Goal: Task Accomplishment & Management: Complete application form

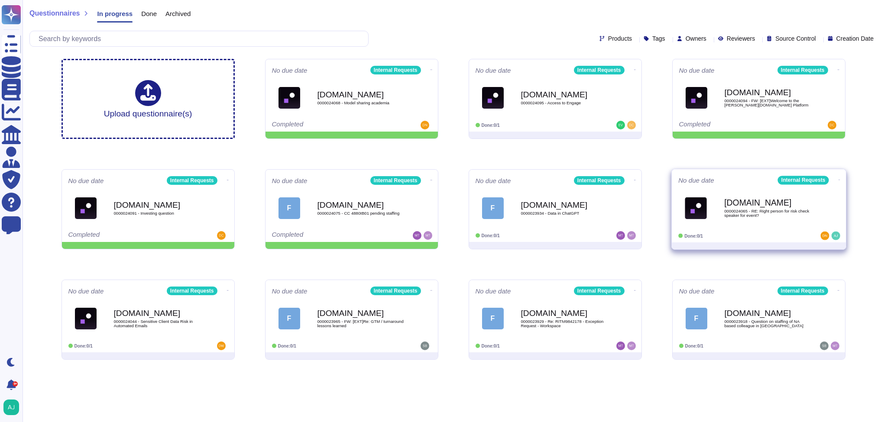
click at [676, 233] on div "Done: 0/1" at bounding box center [732, 236] width 107 height 9
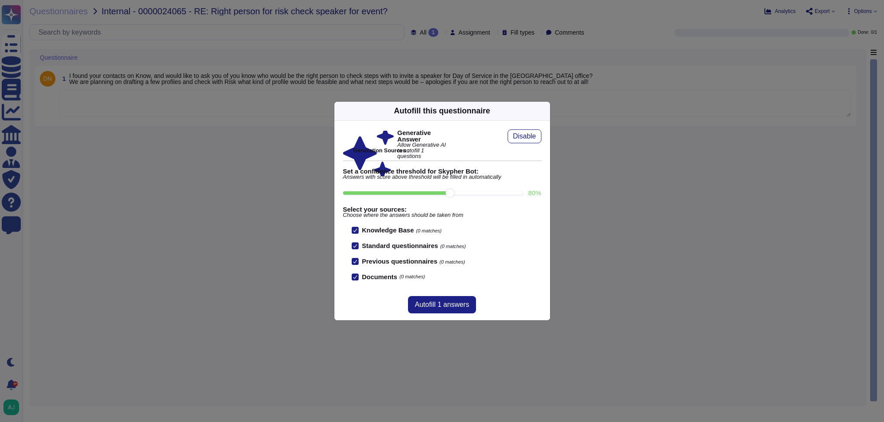
click at [562, 254] on div "Autofill this questionnaire Generative Answer Allow Generative AI to autofill 1…" at bounding box center [442, 211] width 884 height 422
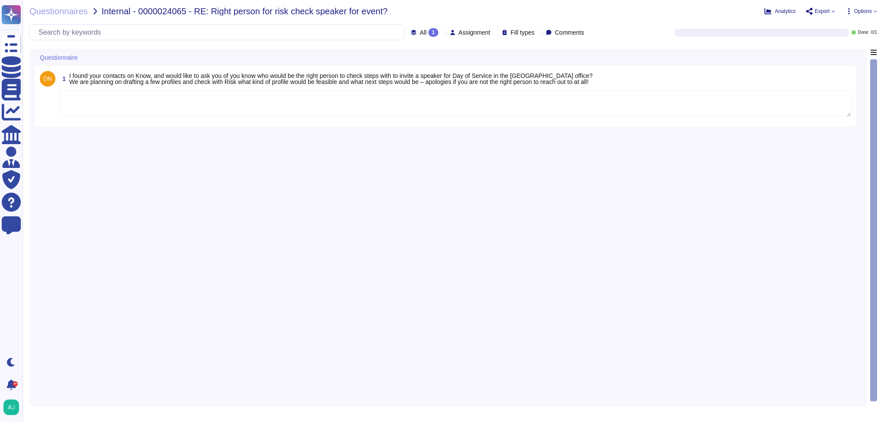
click at [228, 110] on textarea at bounding box center [455, 103] width 793 height 27
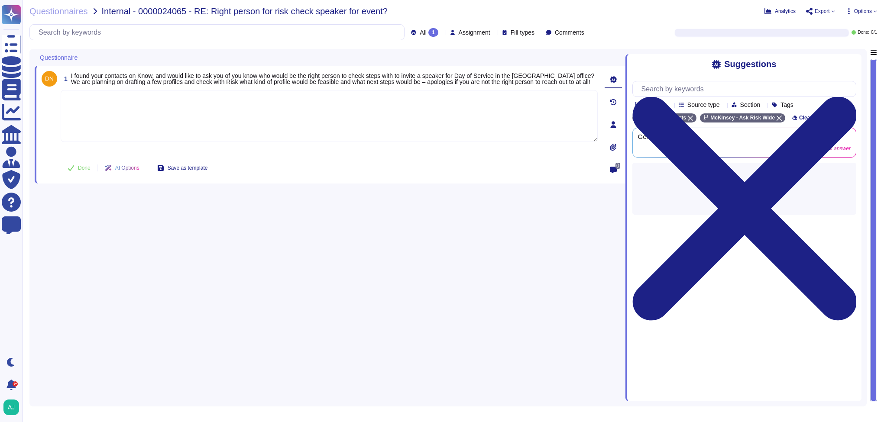
paste textarea "When our Firm invites external speakers and guests to a Firm-hosted event, they…"
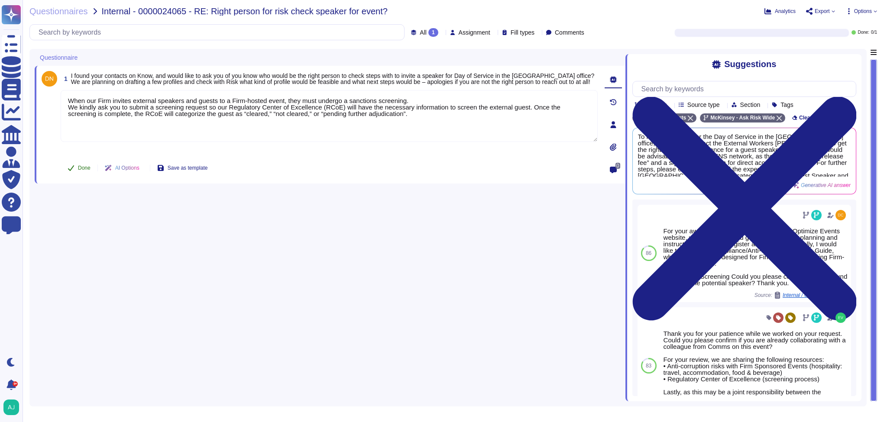
type textarea "When our Firm invites external speakers and guests to a Firm-hosted event, they…"
click at [84, 168] on span "Done" at bounding box center [84, 168] width 13 height 5
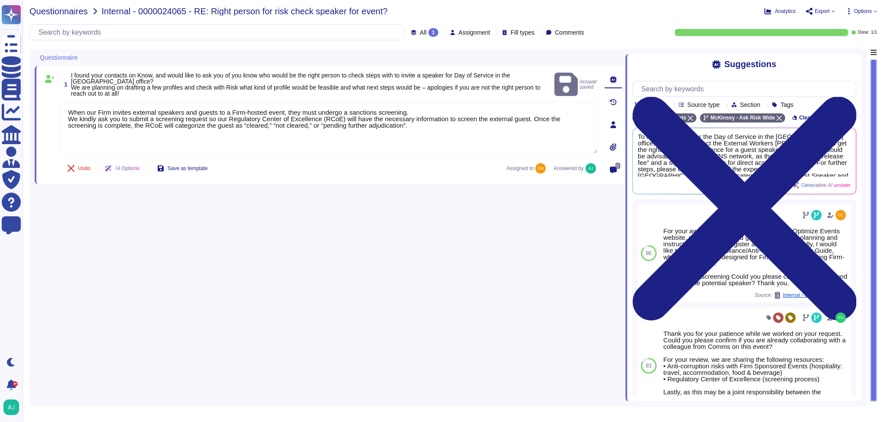
click at [78, 15] on span "Questionnaires" at bounding box center [58, 11] width 58 height 9
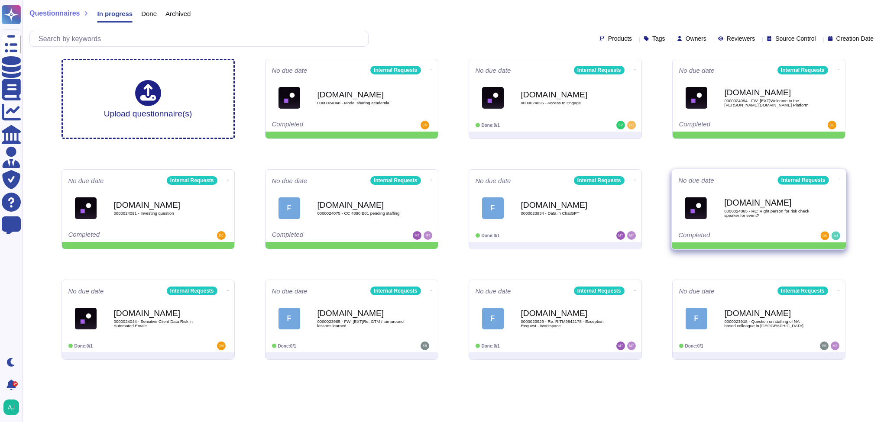
click at [676, 179] on icon at bounding box center [839, 180] width 2 height 2
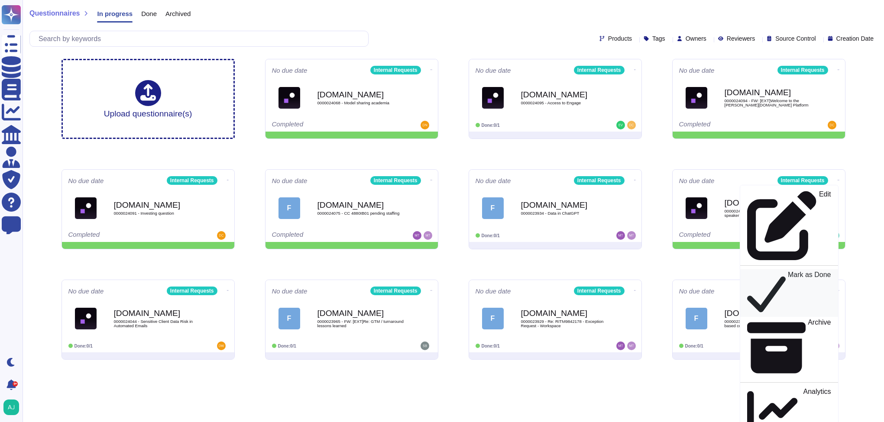
click at [676, 271] on div "Mark as Done" at bounding box center [789, 293] width 84 height 44
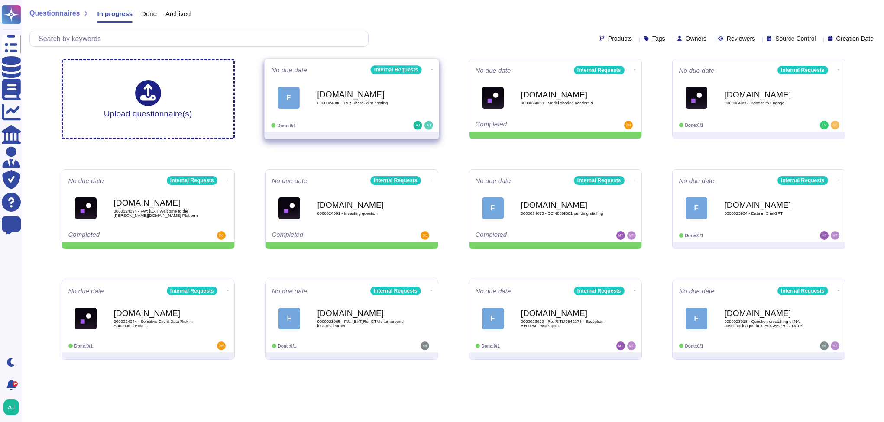
click at [395, 118] on div "F Force.com 0000024080 - RE: SharePoint hosting" at bounding box center [351, 98] width 161 height 44
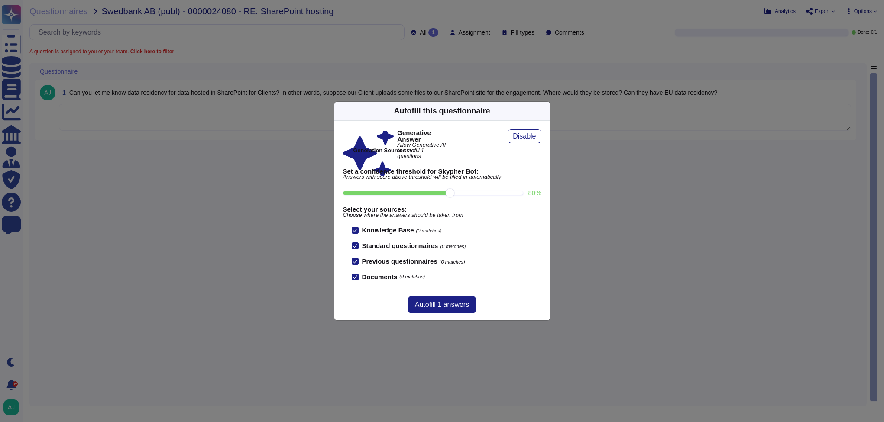
click at [291, 203] on div "Autofill this questionnaire Generative Answer Allow Generative AI to autofill 1…" at bounding box center [442, 211] width 884 height 422
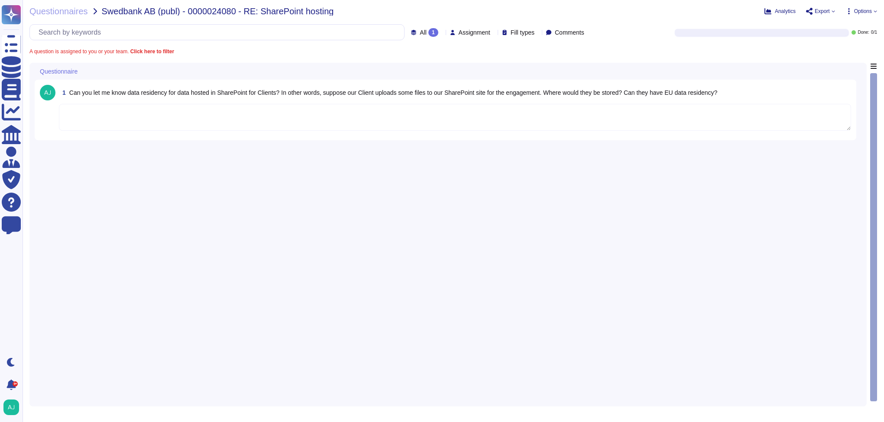
click at [296, 118] on textarea at bounding box center [455, 117] width 793 height 27
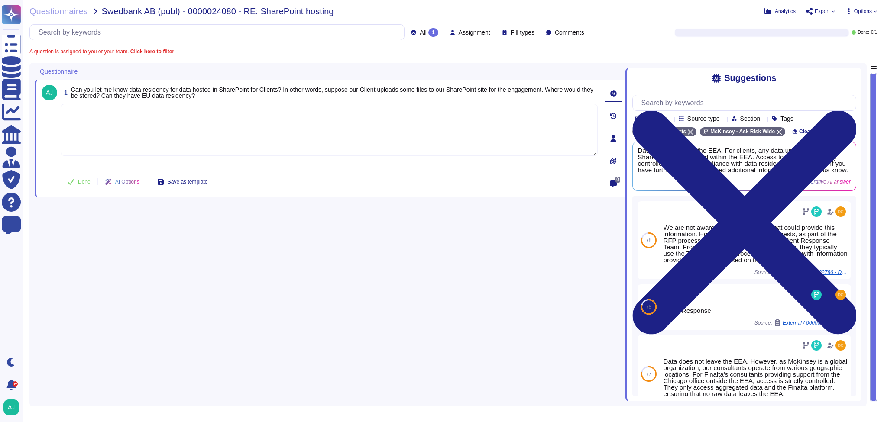
paste textarea "Our Firm SharePoint hosts its data in various regions and countries: North Amer…"
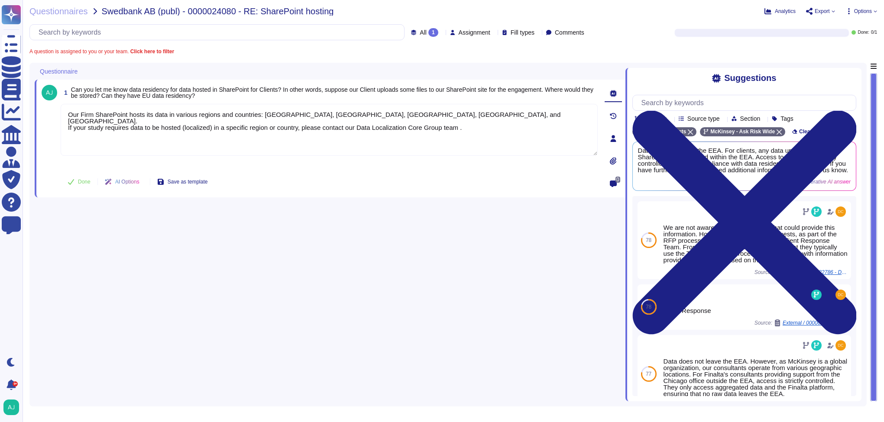
type textarea "Our Firm SharePoint hosts its data in various regions and countries: North Amer…"
click at [77, 178] on button "Done" at bounding box center [79, 181] width 37 height 17
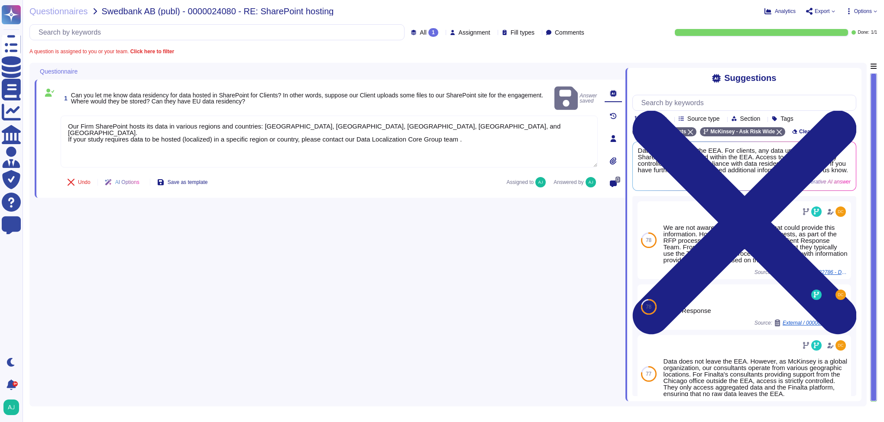
click at [65, 16] on div "Questionnaires Swedbank AB (publ) - 0000024080 - RE: SharePoint hosting Analyti…" at bounding box center [454, 211] width 862 height 422
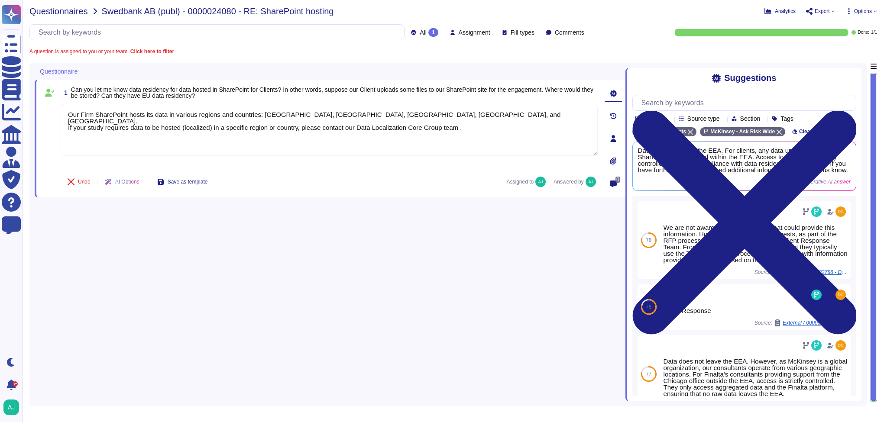
click at [66, 13] on span "Questionnaires" at bounding box center [58, 11] width 58 height 9
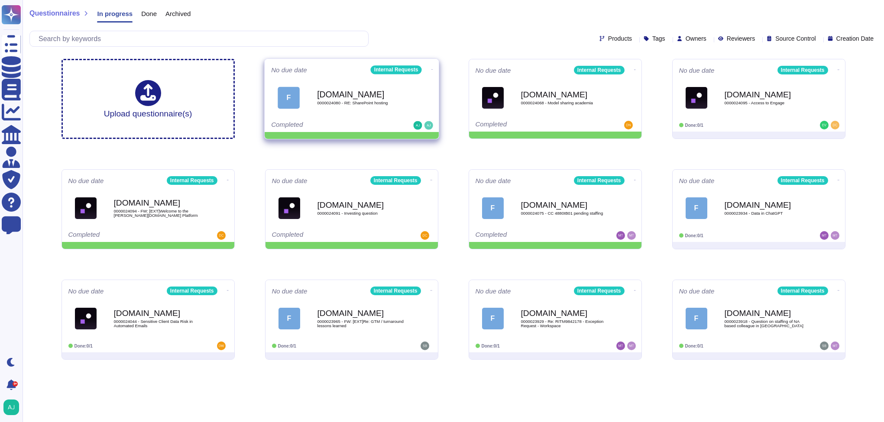
click at [431, 69] on icon at bounding box center [432, 69] width 2 height 0
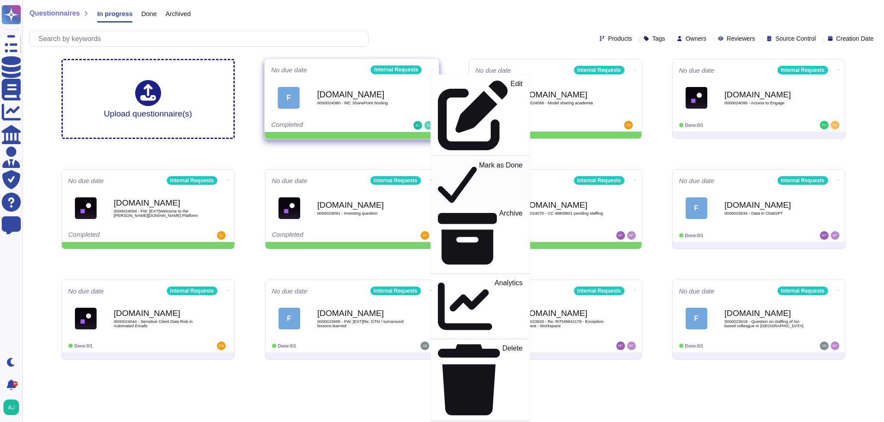
click at [479, 162] on p "Mark as Done" at bounding box center [501, 184] width 44 height 44
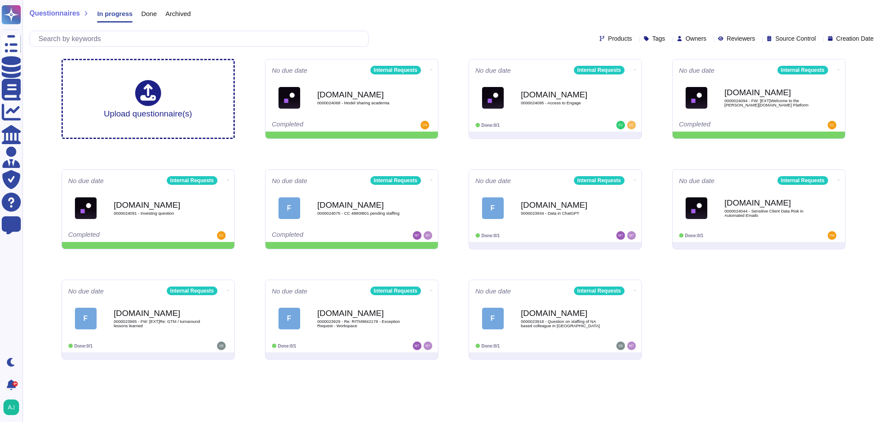
click at [149, 19] on div "Done" at bounding box center [145, 15] width 24 height 17
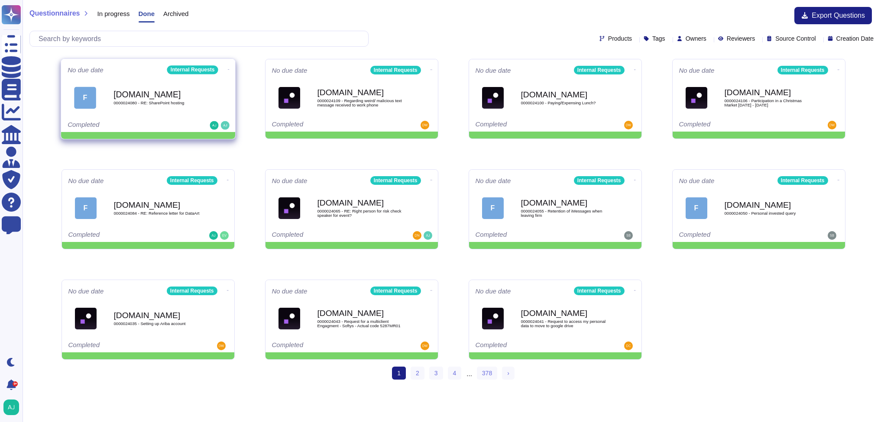
click at [189, 124] on div at bounding box center [202, 125] width 54 height 9
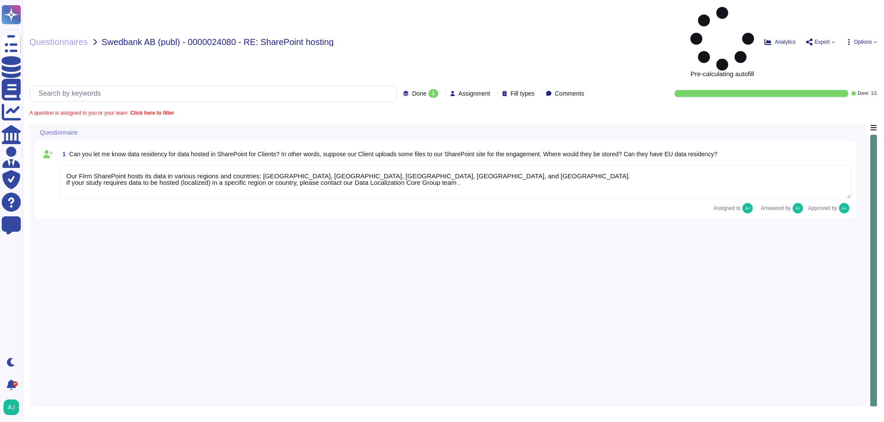
type textarea "Our Firm SharePoint hosts its data in various regions and countries: North Amer…"
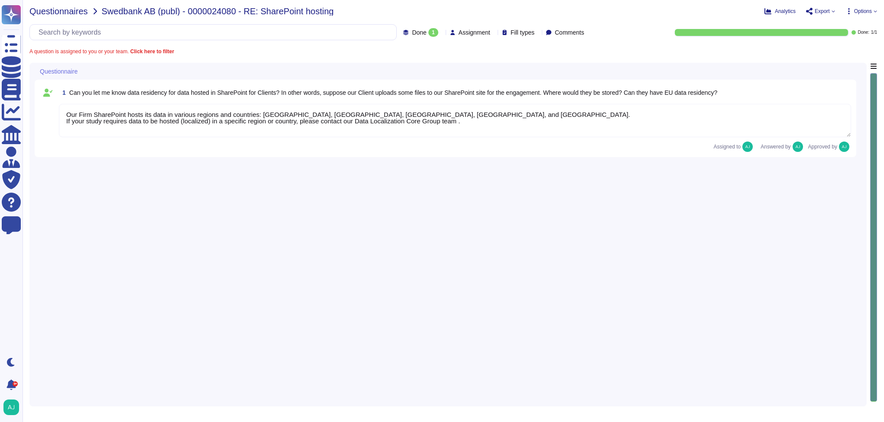
click at [74, 12] on span "Questionnaires" at bounding box center [58, 11] width 58 height 9
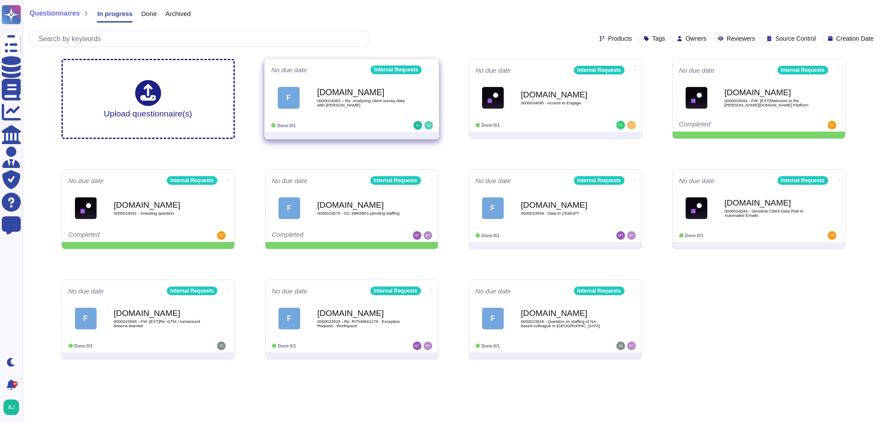
click at [422, 93] on span "F Force.com 0000024083 – Re: Analyzing client survey data with Lilli" at bounding box center [351, 97] width 161 height 35
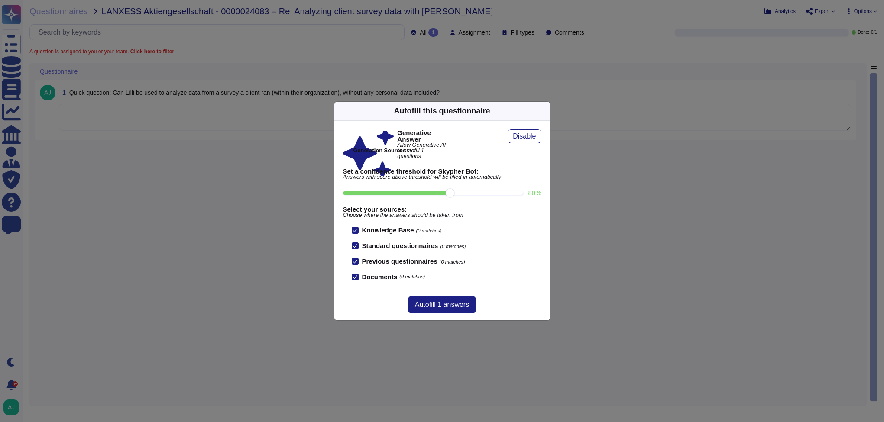
click at [270, 223] on div "Autofill this questionnaire Generative Answer Allow Generative AI to autofill 1…" at bounding box center [442, 211] width 884 height 422
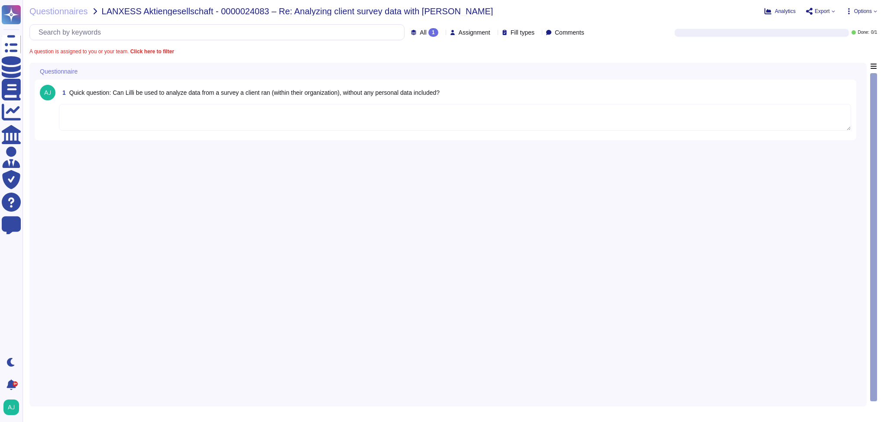
click at [297, 117] on textarea at bounding box center [455, 117] width 793 height 27
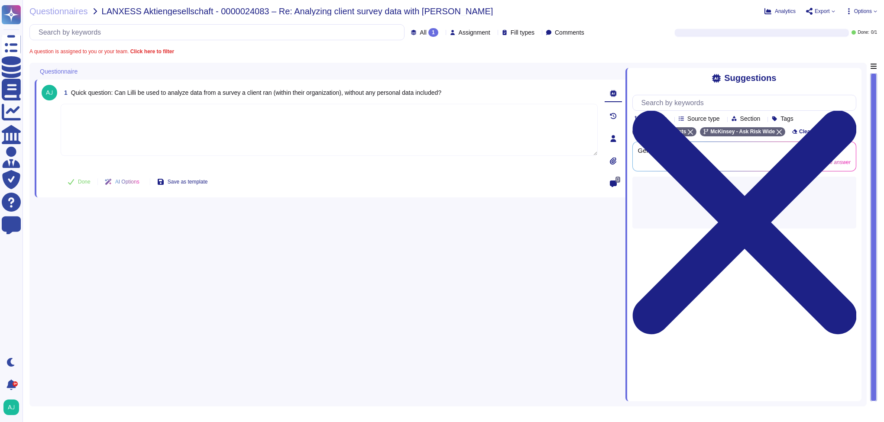
paste textarea ". Following our Lilli responsible use guidelines, you can use Lilli with client…"
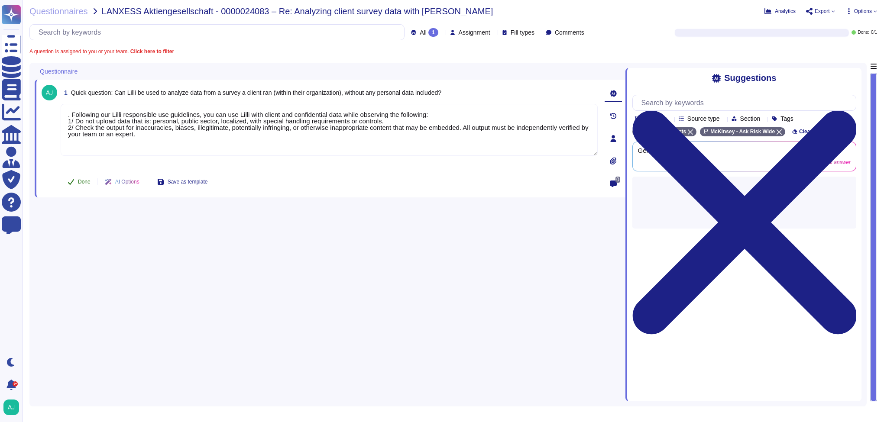
type textarea ". Following our Lilli responsible use guidelines, you can use Lilli with client…"
click at [73, 178] on button "Done" at bounding box center [79, 181] width 37 height 17
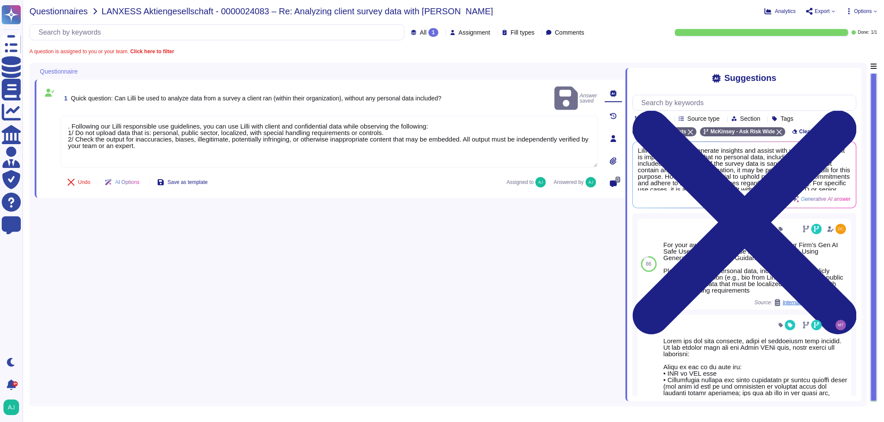
click at [67, 13] on span "Questionnaires" at bounding box center [58, 11] width 58 height 9
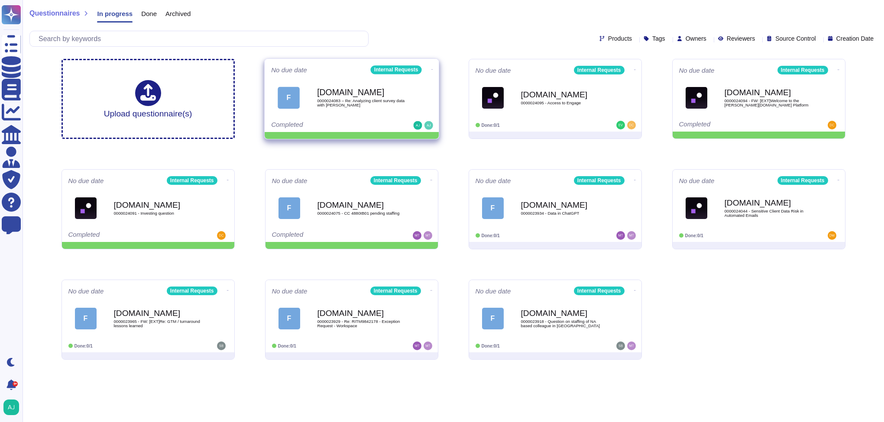
click at [431, 68] on icon at bounding box center [432, 69] width 2 height 2
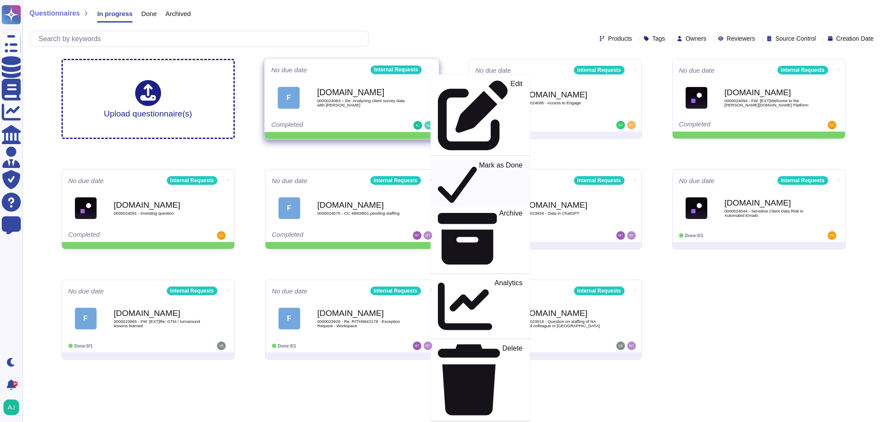
click at [479, 162] on p "Mark as Done" at bounding box center [501, 184] width 44 height 44
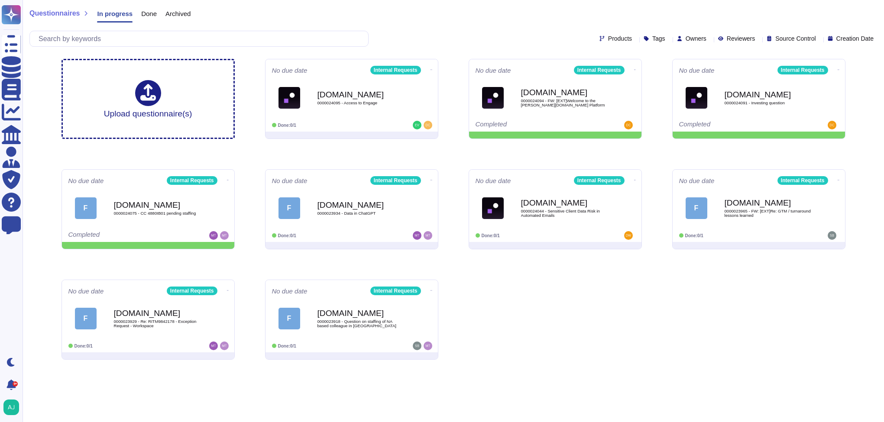
click at [505, 331] on div "Upload questionnaire(s) No due date Internal Requests Force.com 0000024095 - Ac…" at bounding box center [454, 209] width 798 height 315
click at [412, 25] on div "Questionnaires In progress Done Archived Products Tags Owners Reviewers Source …" at bounding box center [454, 26] width 862 height 52
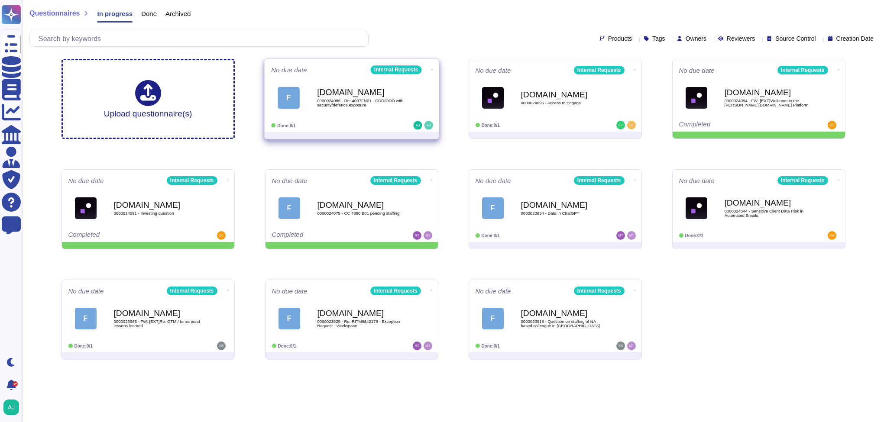
click at [373, 126] on div "Done: 0/1" at bounding box center [324, 125] width 107 height 9
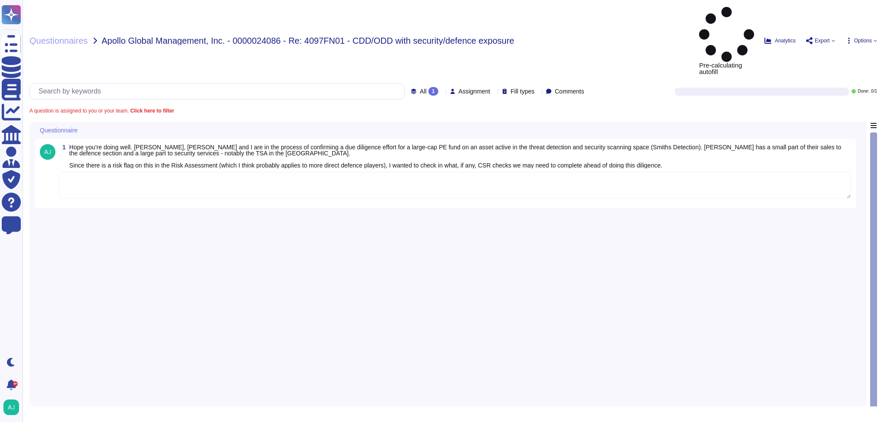
click at [672, 51] on div "Questionnaires Apollo Global Management, Inc. - 0000024086 - Re: 4097FN01 - CDD…" at bounding box center [454, 211] width 862 height 422
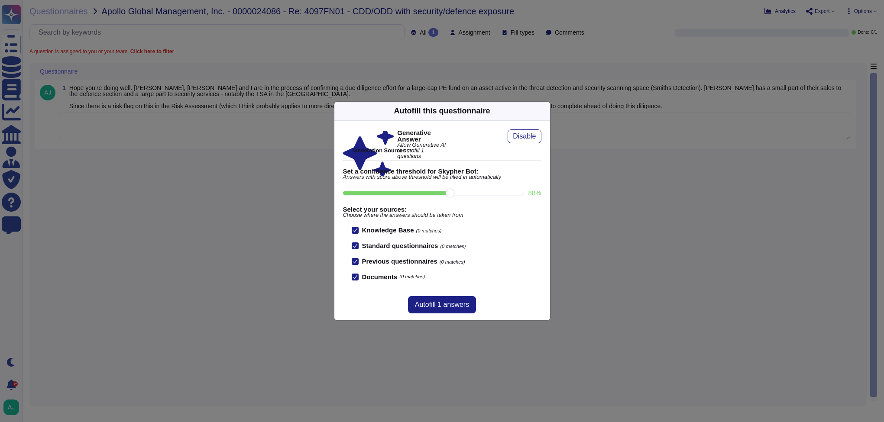
click at [257, 193] on div "Autofill this questionnaire Generative Answer Allow Generative AI to autofill 1…" at bounding box center [442, 211] width 884 height 422
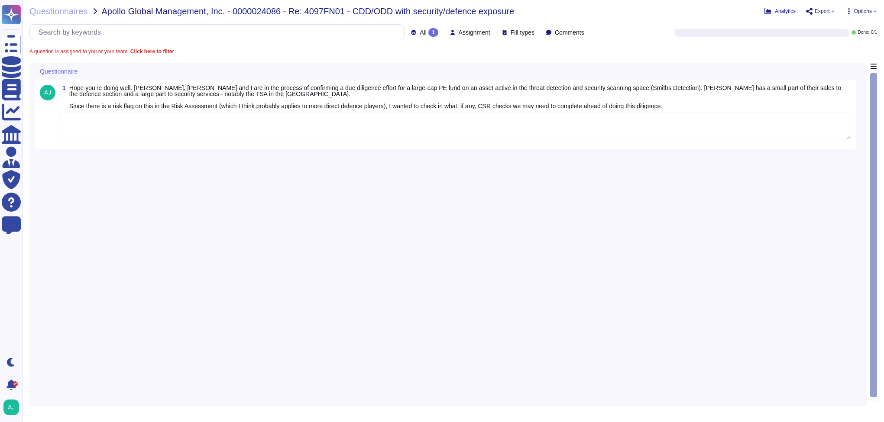
click at [294, 128] on textarea at bounding box center [455, 126] width 793 height 27
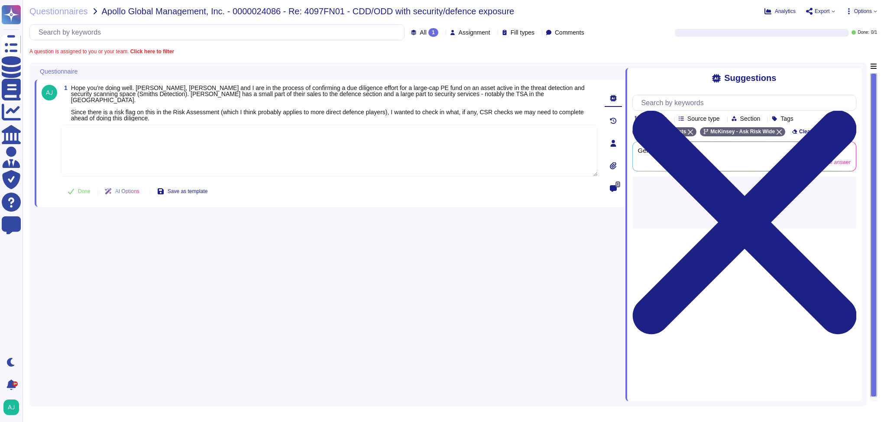
paste textarea "Let me loop in our colleague [PERSON_NAME] – the CSR lead advisor for this enga…"
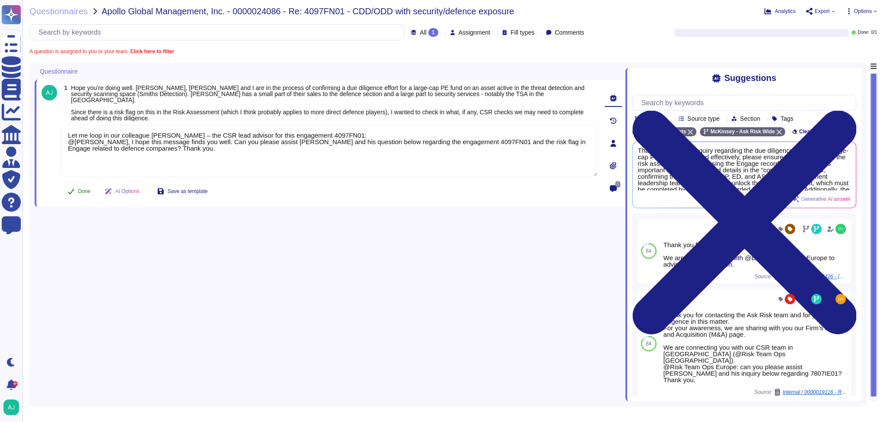
type textarea "Let me loop in our colleague [PERSON_NAME] – the CSR lead advisor for this enga…"
click at [77, 190] on button "Done" at bounding box center [79, 191] width 37 height 17
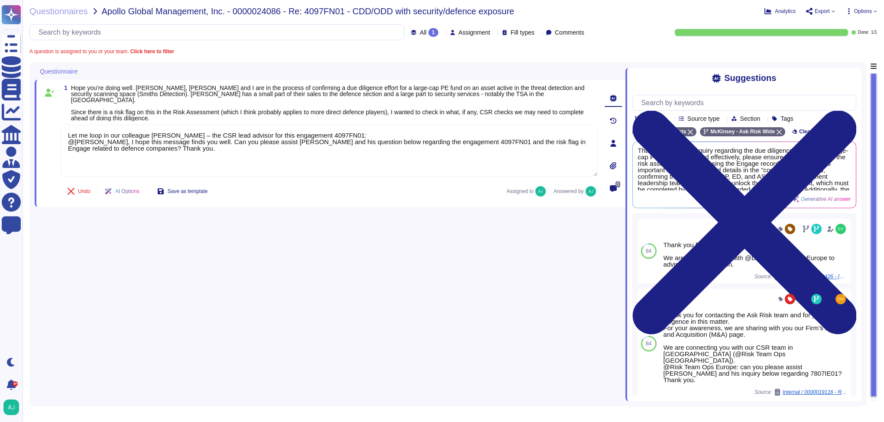
click at [73, 16] on div "Questionnaires Apollo Global Management, Inc. - 0000024086 - Re: 4097FN01 - CDD…" at bounding box center [454, 211] width 862 height 422
click at [74, 14] on span "Questionnaires" at bounding box center [58, 11] width 58 height 9
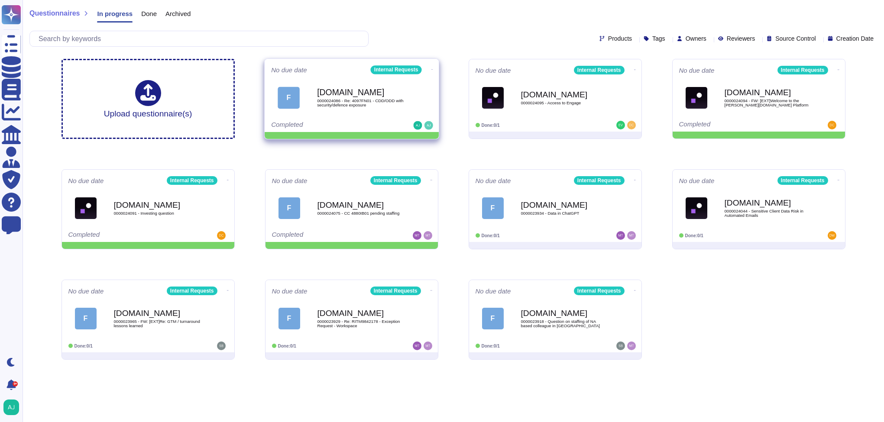
click at [431, 69] on icon at bounding box center [432, 69] width 2 height 0
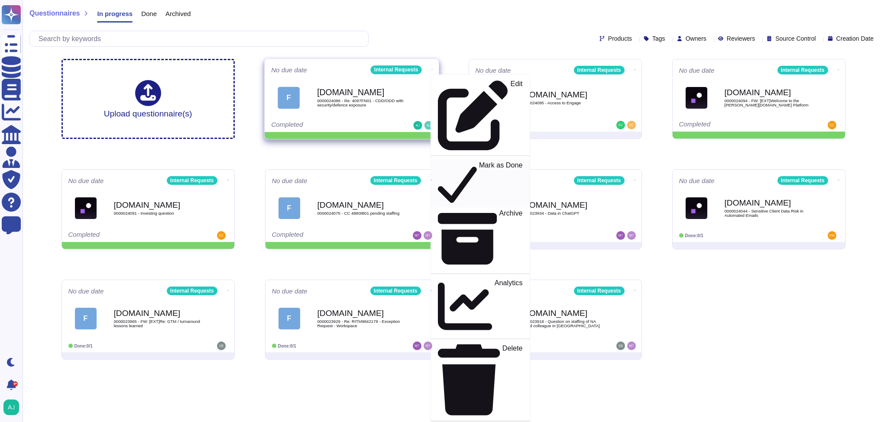
click at [479, 162] on p "Mark as Done" at bounding box center [501, 184] width 44 height 44
